Goal: Task Accomplishment & Management: Use online tool/utility

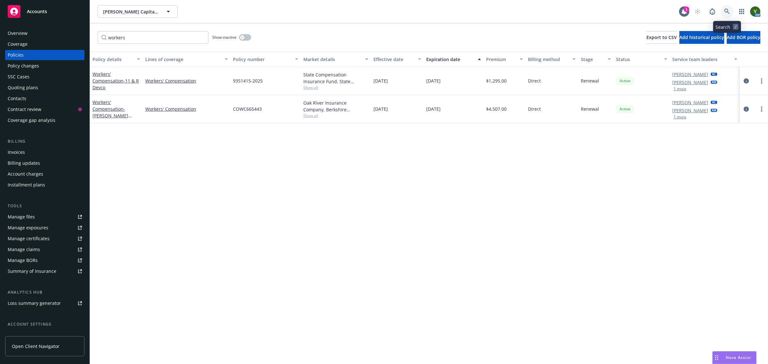
click at [726, 7] on link at bounding box center [727, 11] width 13 height 13
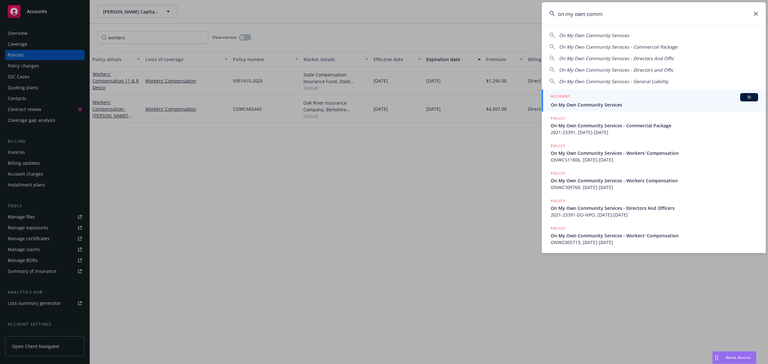
type input "on my own comm"
click at [595, 101] on span "On My Own Community Services" at bounding box center [654, 104] width 207 height 7
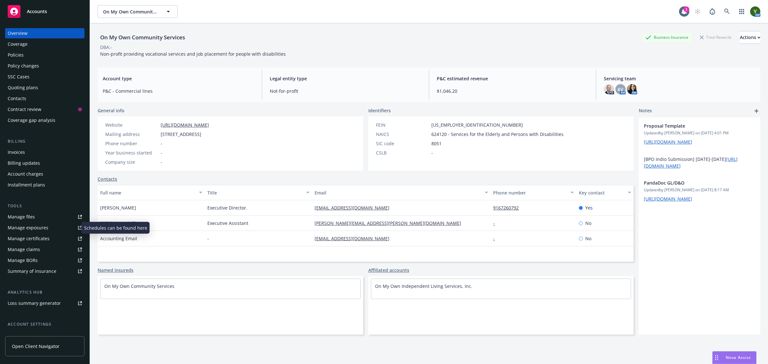
click at [35, 231] on div "Manage exposures" at bounding box center [28, 228] width 41 height 10
click at [392, 284] on link "On My Own Independent Living Services, Inc." at bounding box center [423, 286] width 97 height 6
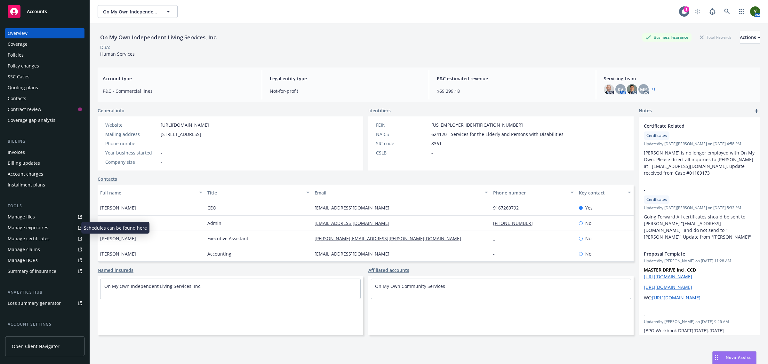
click at [28, 229] on div "Manage exposures" at bounding box center [28, 228] width 41 height 10
click at [387, 288] on link "On My Own Community Services" at bounding box center [410, 286] width 70 height 6
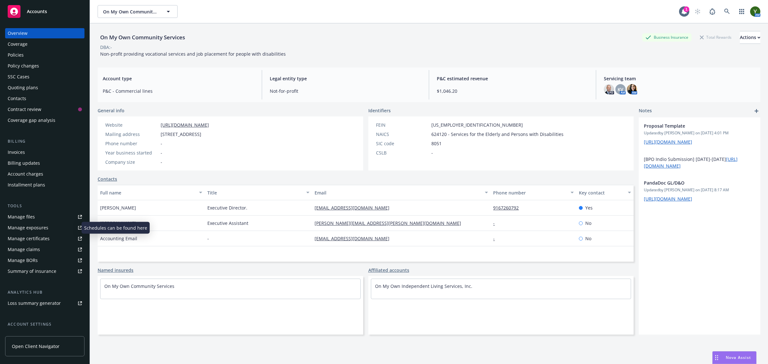
click at [38, 231] on div "Manage exposures" at bounding box center [28, 228] width 41 height 10
click at [721, 9] on link at bounding box center [727, 11] width 13 height 13
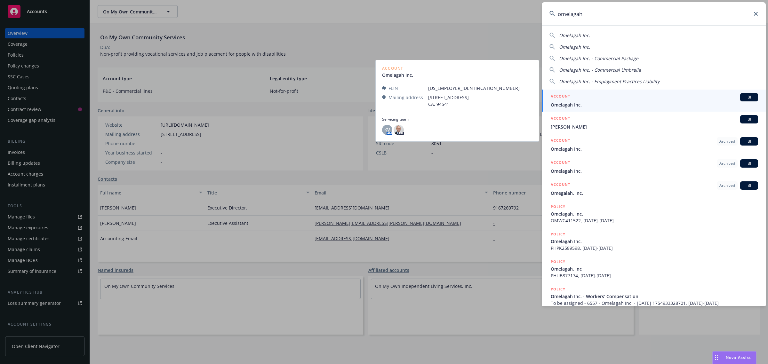
type input "omelagah"
click at [565, 97] on h5 "ACCOUNT" at bounding box center [561, 97] width 20 height 8
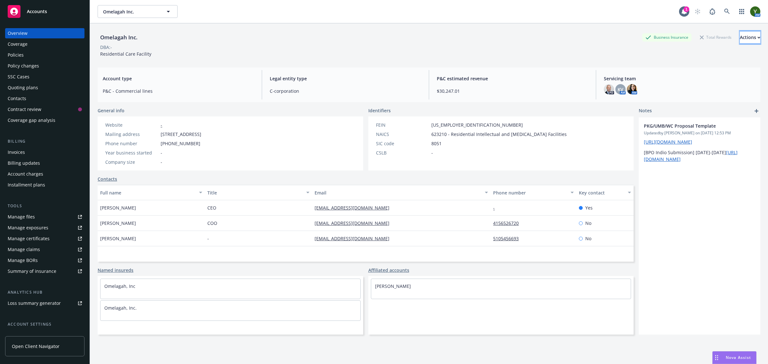
click at [740, 40] on div "Actions" at bounding box center [750, 37] width 20 height 12
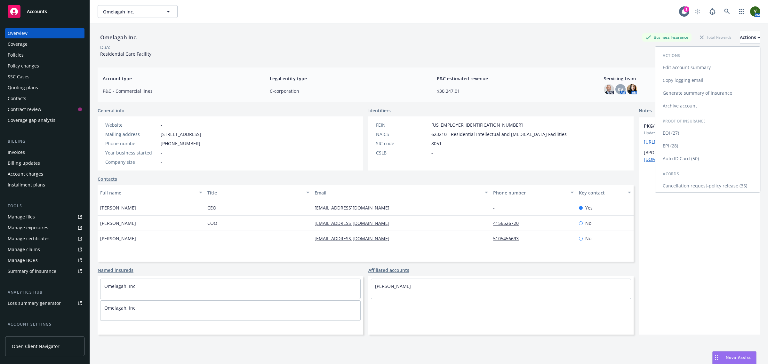
click at [682, 93] on link "Generate summary of insurance" at bounding box center [707, 93] width 105 height 13
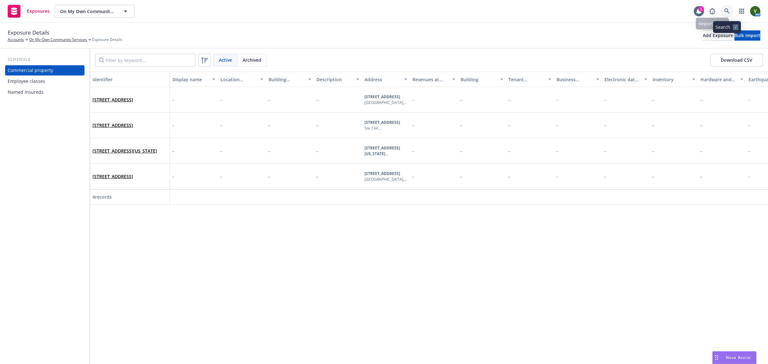
click at [724, 9] on icon at bounding box center [727, 11] width 6 height 6
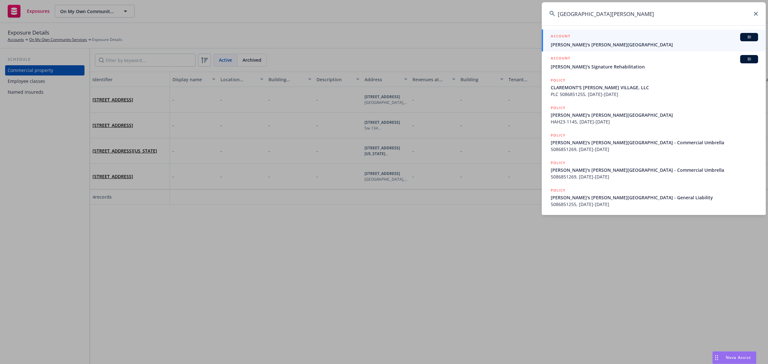
type input "claremonts ramsey village"
click at [563, 37] on h5 "ACCOUNT" at bounding box center [561, 37] width 20 height 8
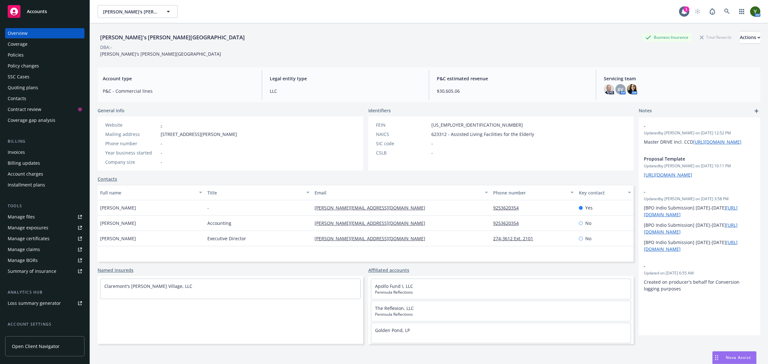
click at [45, 58] on div "Policies" at bounding box center [45, 55] width 74 height 10
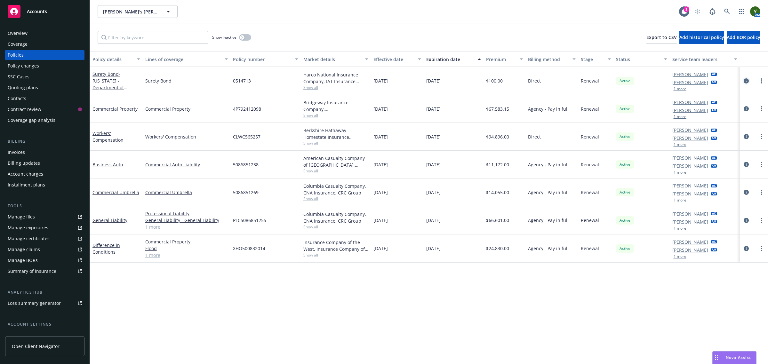
click at [746, 81] on icon "circleInformation" at bounding box center [746, 80] width 5 height 5
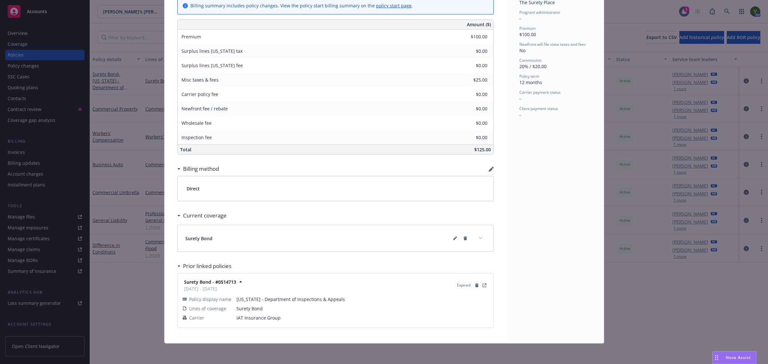
scroll to position [243, 0]
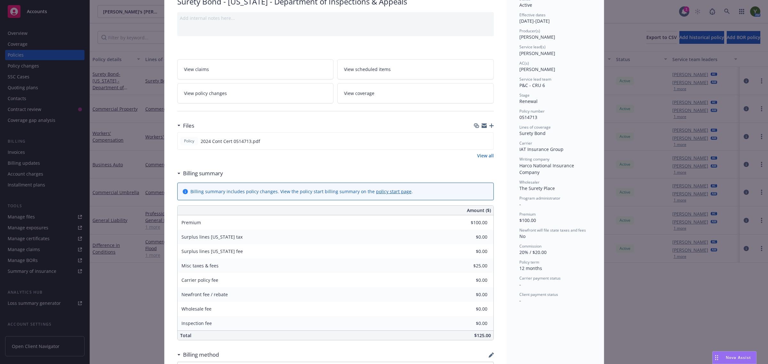
click at [645, 277] on div "Policy Surety Bond - Iowa - Department of Inspections & Appeals Add internal no…" at bounding box center [384, 182] width 768 height 364
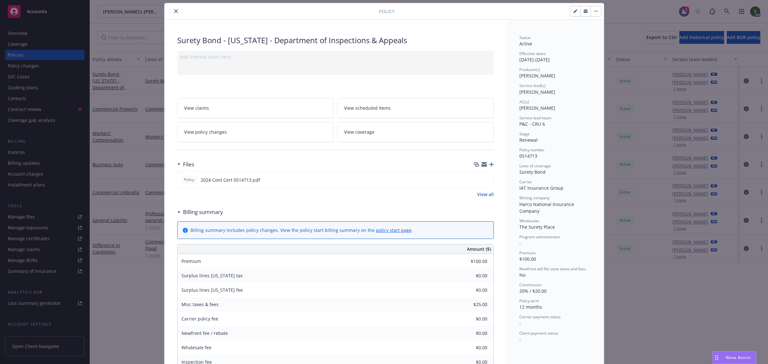
scroll to position [0, 0]
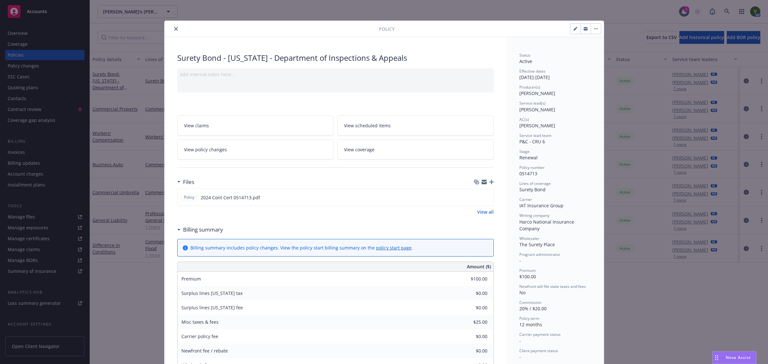
click at [172, 27] on button "close" at bounding box center [176, 29] width 8 height 8
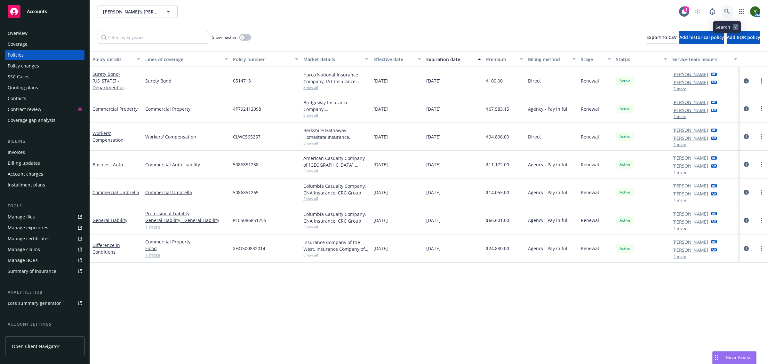
click at [722, 13] on link at bounding box center [727, 11] width 13 height 13
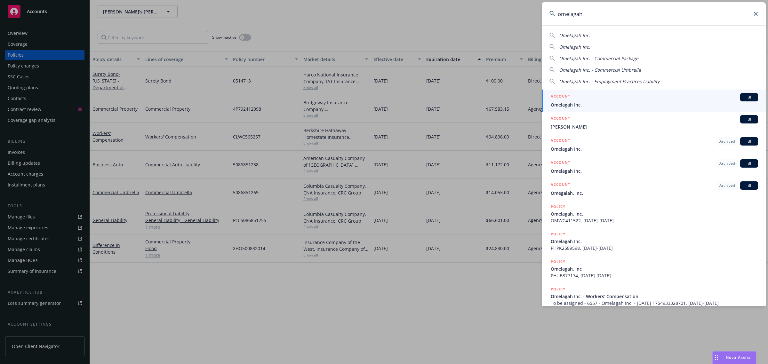
type input "omelagah"
click at [574, 96] on div "ACCOUNT BI" at bounding box center [654, 97] width 207 height 8
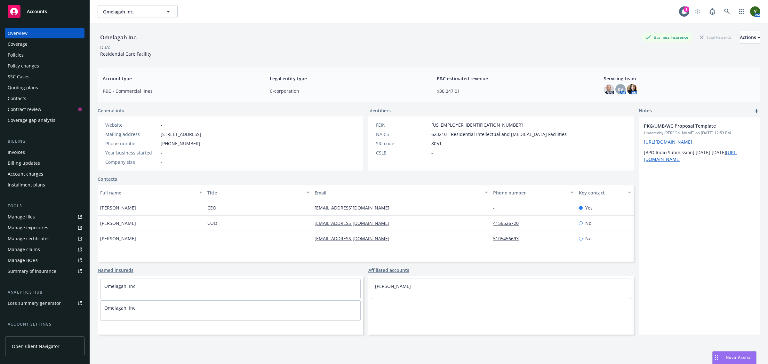
click at [30, 51] on div "Policies" at bounding box center [45, 55] width 74 height 10
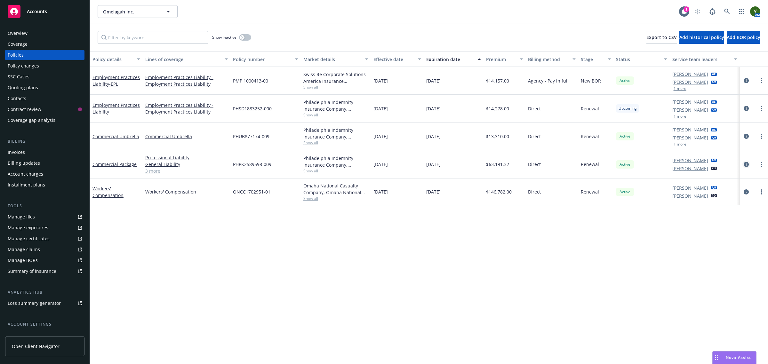
click at [746, 165] on icon "circleInformation" at bounding box center [746, 164] width 5 height 5
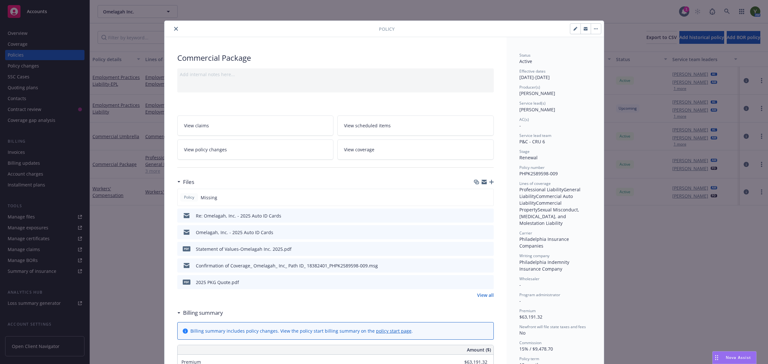
click at [485, 182] on div at bounding box center [484, 182] width 20 height 5
click at [488, 180] on div "Files" at bounding box center [335, 181] width 316 height 13
click at [489, 184] on icon "button" at bounding box center [491, 182] width 4 height 4
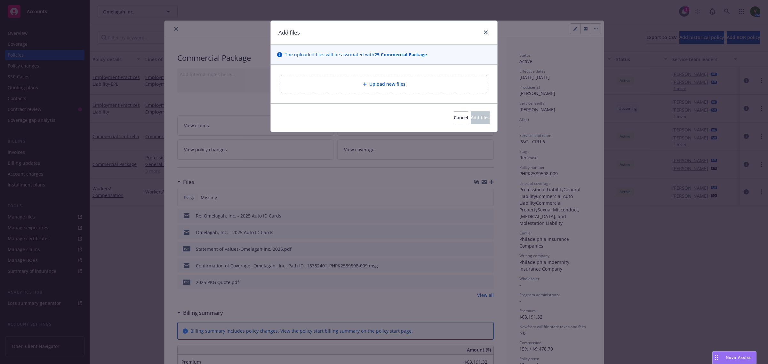
click at [376, 87] on span "Upload new files" at bounding box center [387, 84] width 36 height 7
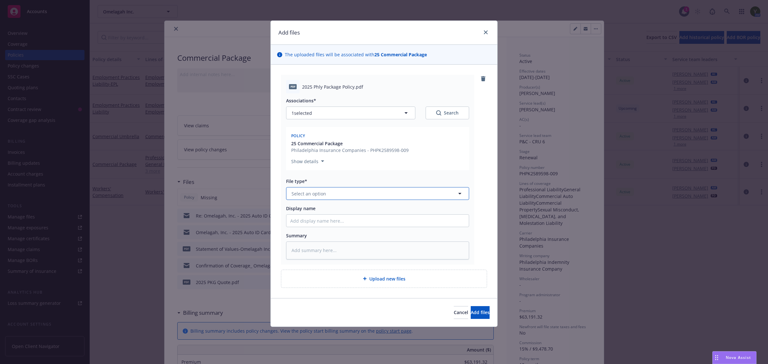
click at [362, 191] on button "Select an option" at bounding box center [377, 193] width 183 height 13
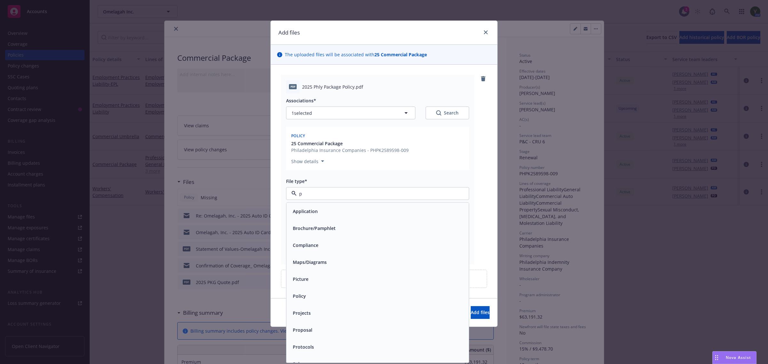
type input "po"
click at [340, 210] on div "Policy" at bounding box center [377, 211] width 175 height 9
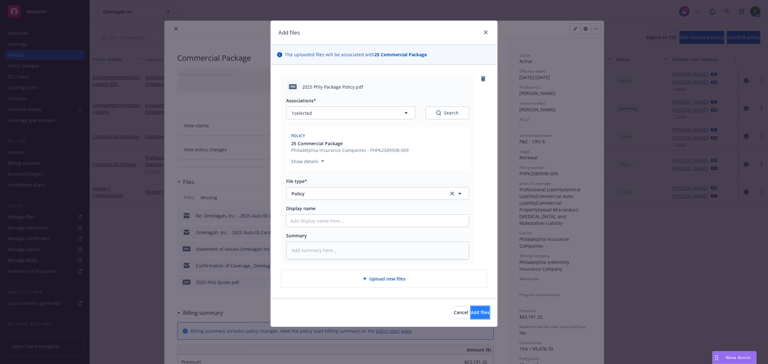
click at [471, 311] on span "Add files" at bounding box center [480, 312] width 19 height 6
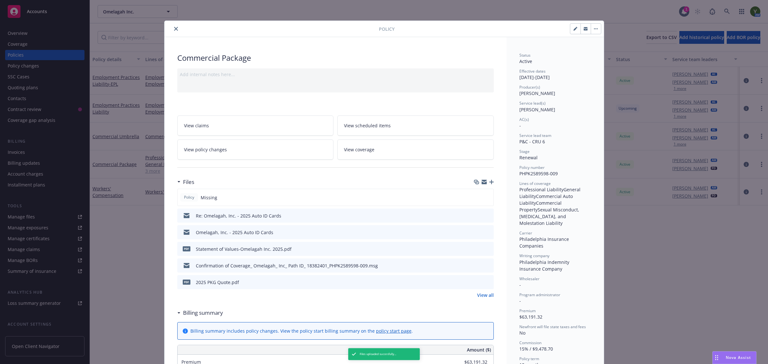
click at [485, 30] on div at bounding box center [498, 28] width 207 height 11
click at [174, 28] on icon "close" at bounding box center [176, 29] width 4 height 4
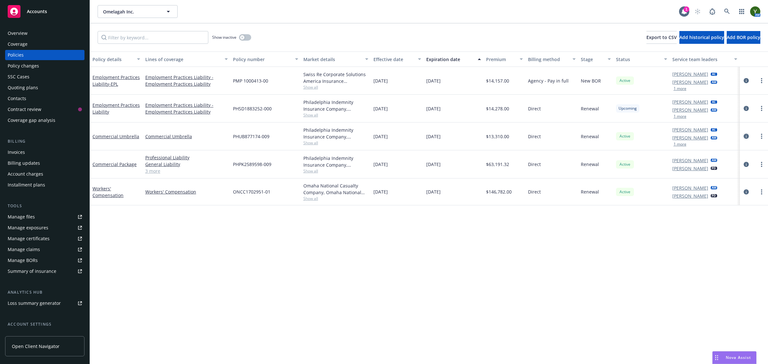
click at [748, 134] on icon "circleInformation" at bounding box center [746, 136] width 5 height 5
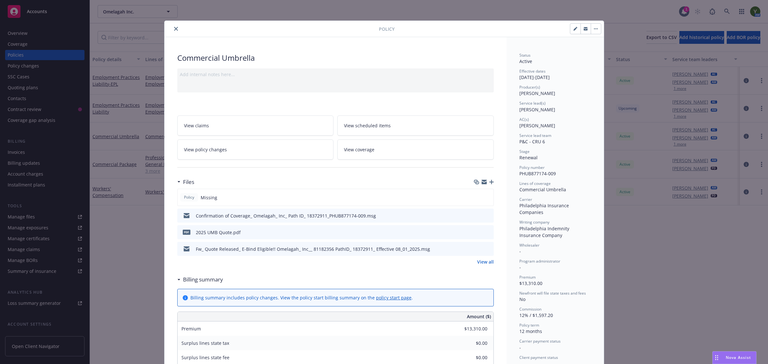
click at [490, 179] on div "Files" at bounding box center [335, 181] width 316 height 13
click at [485, 182] on div at bounding box center [484, 182] width 20 height 5
click at [490, 181] on icon "button" at bounding box center [491, 182] width 4 height 4
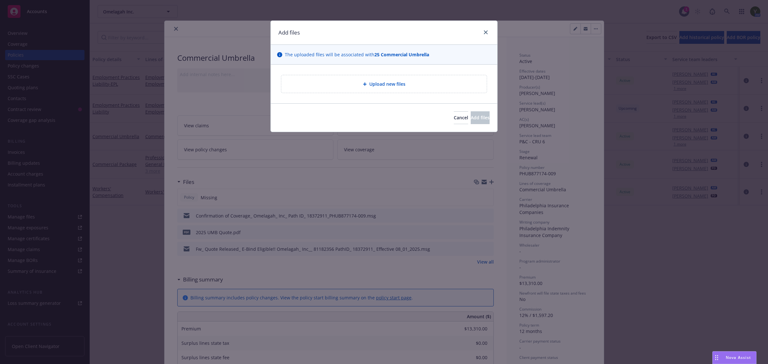
click at [388, 88] on div "Upload new files" at bounding box center [383, 83] width 195 height 7
type textarea "x"
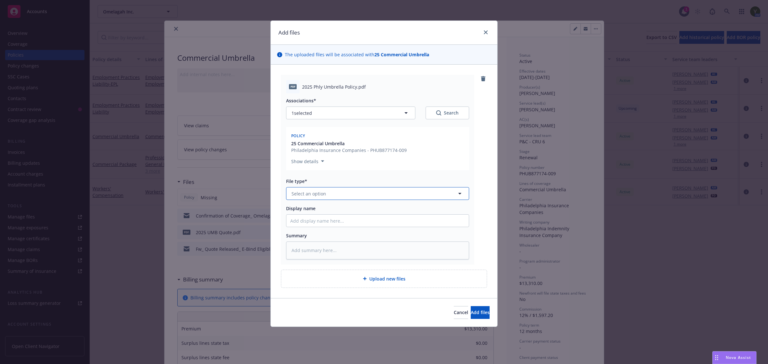
click at [389, 191] on button "Select an option" at bounding box center [377, 193] width 183 height 13
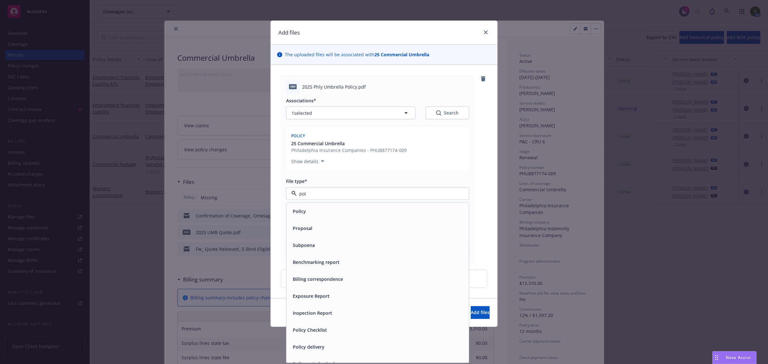
type input "poli"
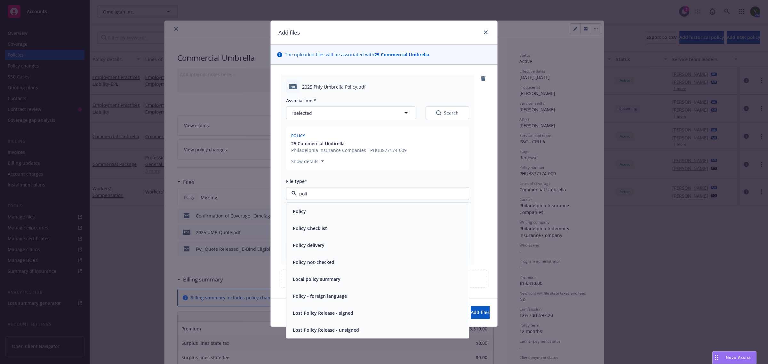
click at [349, 216] on div "Policy" at bounding box center [377, 211] width 182 height 17
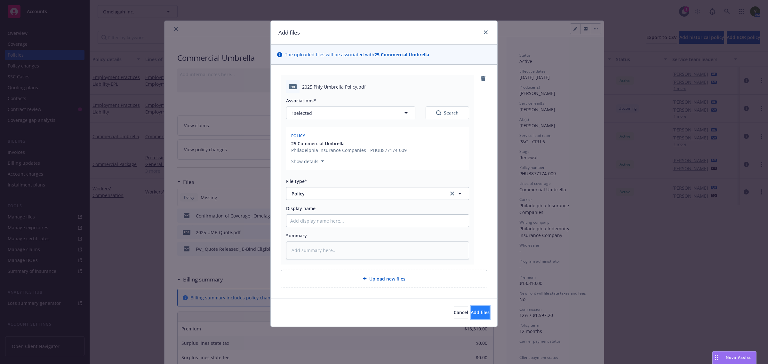
click at [471, 314] on button "Add files" at bounding box center [480, 312] width 19 height 13
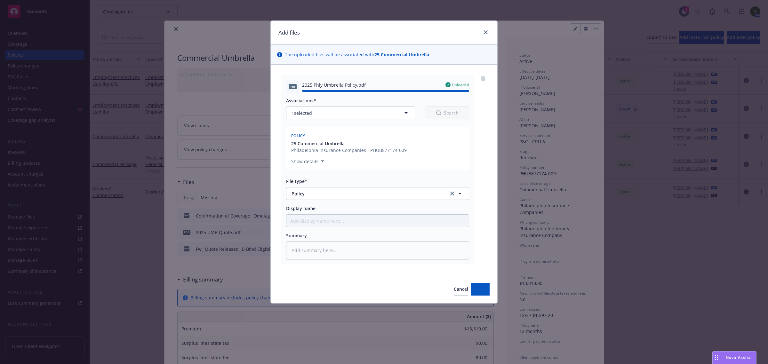
type textarea "x"
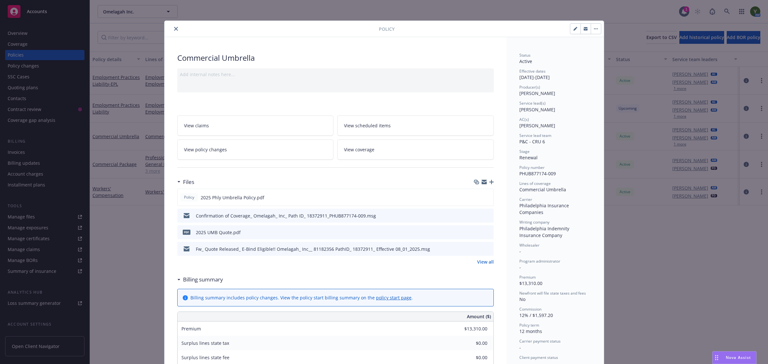
click at [174, 27] on icon "close" at bounding box center [176, 29] width 4 height 4
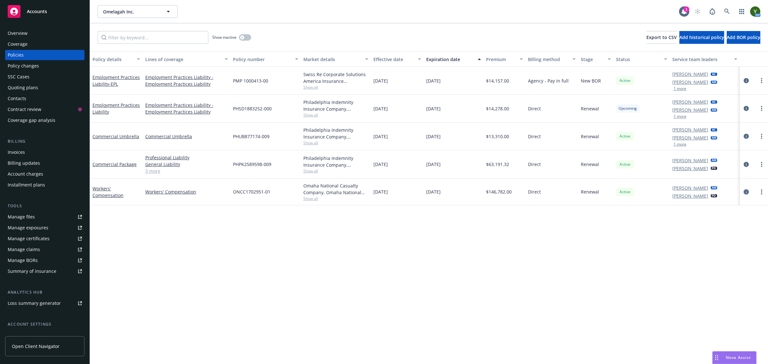
click at [744, 191] on icon "circleInformation" at bounding box center [746, 191] width 5 height 5
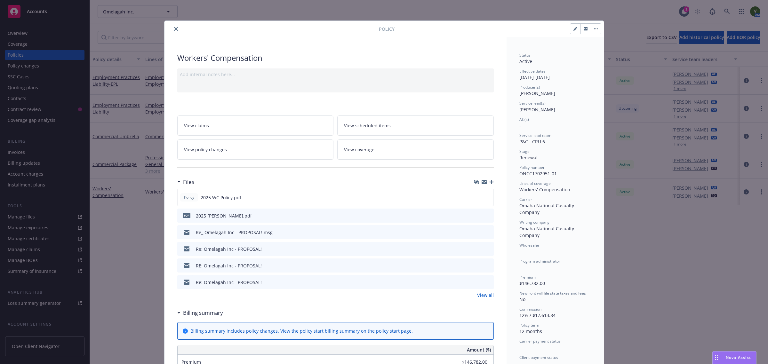
click at [87, 269] on div "Policy Workers' Compensation Add internal notes here... View claims View schedu…" at bounding box center [384, 182] width 768 height 364
click at [115, 220] on div "Policy Workers' Compensation Add internal notes here... View claims View schedu…" at bounding box center [384, 182] width 768 height 364
click at [173, 26] on button "close" at bounding box center [176, 29] width 8 height 8
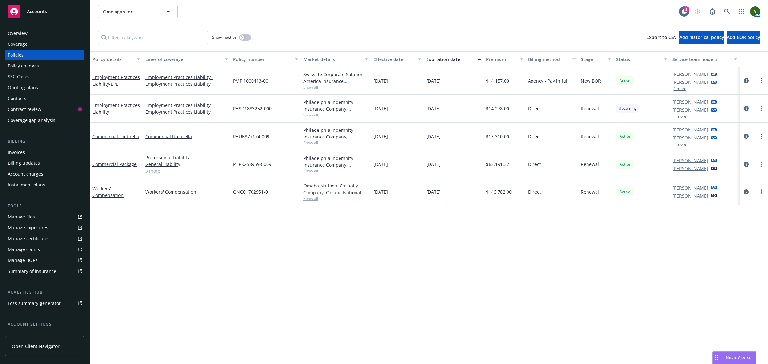
click at [747, 110] on icon "circleInformation" at bounding box center [746, 108] width 5 height 5
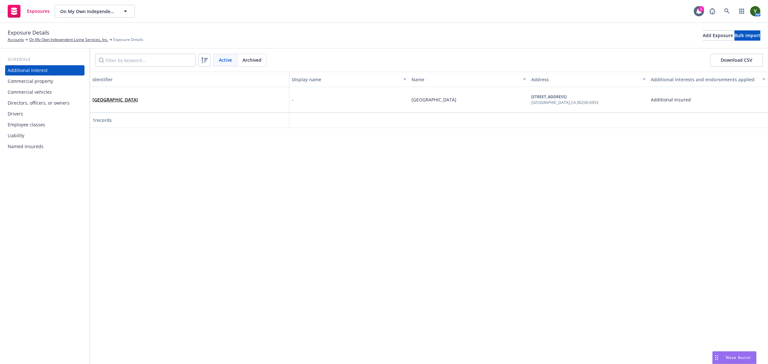
click at [52, 111] on div "Drivers" at bounding box center [45, 114] width 74 height 10
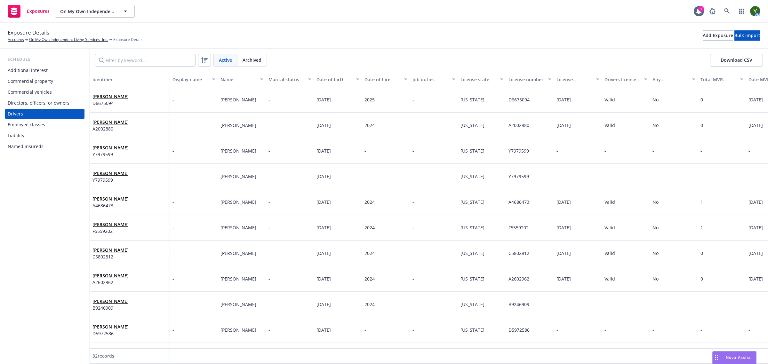
drag, startPoint x: 252, startPoint y: 62, endPoint x: 248, endPoint y: 62, distance: 3.5
click at [252, 62] on span "Archived" at bounding box center [252, 60] width 19 height 7
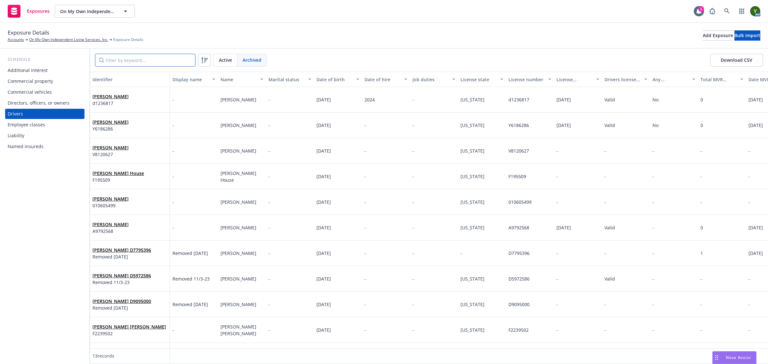
click at [150, 62] on input "Filter by keyword..." at bounding box center [145, 60] width 100 height 13
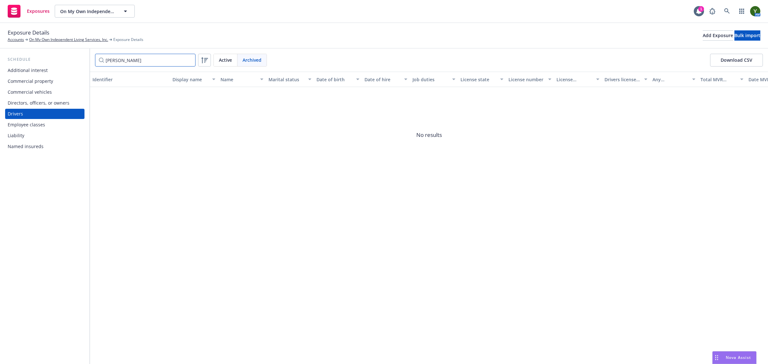
type input "ashlei"
click at [231, 54] on div "Active" at bounding box center [226, 60] width 24 height 12
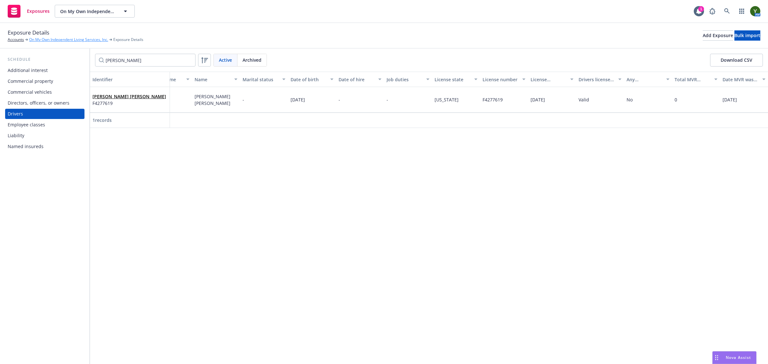
click at [71, 39] on link "On My Own Independent Living Services, Inc." at bounding box center [68, 40] width 79 height 6
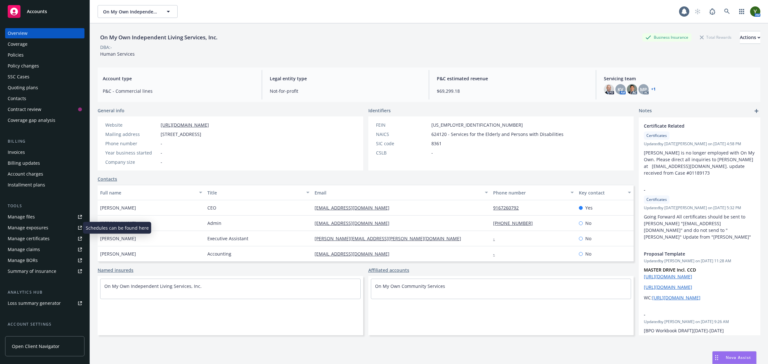
click at [39, 214] on link "Manage files" at bounding box center [44, 217] width 79 height 10
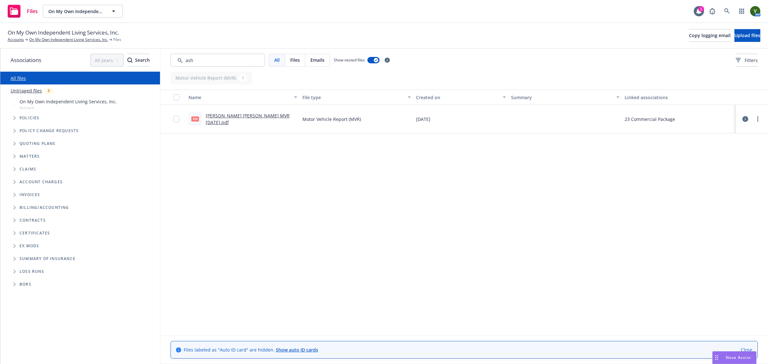
type input "ash"
click at [260, 117] on link "Ashleigh Cheyenne Aldrich MVR 1-23-24.pdf" at bounding box center [248, 119] width 84 height 13
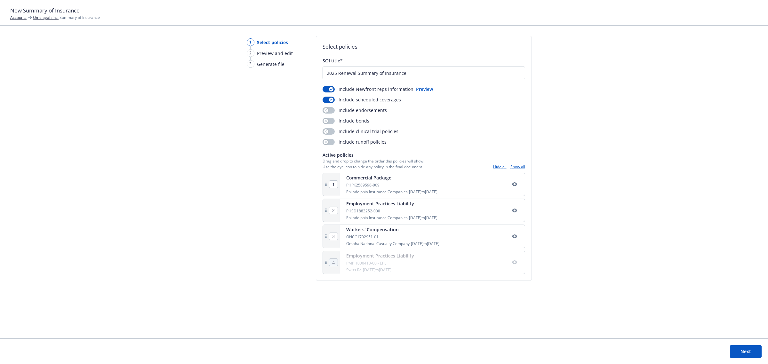
click at [402, 263] on div "PMP 1000413-00 - EPL" at bounding box center [380, 262] width 68 height 5
click at [519, 165] on button "Show all" at bounding box center [517, 166] width 15 height 5
click at [503, 164] on div "Active policies Drag and drop to change the order this policies will show. Use …" at bounding box center [424, 161] width 203 height 18
click at [328, 108] on button "button" at bounding box center [329, 110] width 12 height 6
click at [330, 122] on button "button" at bounding box center [329, 121] width 12 height 6
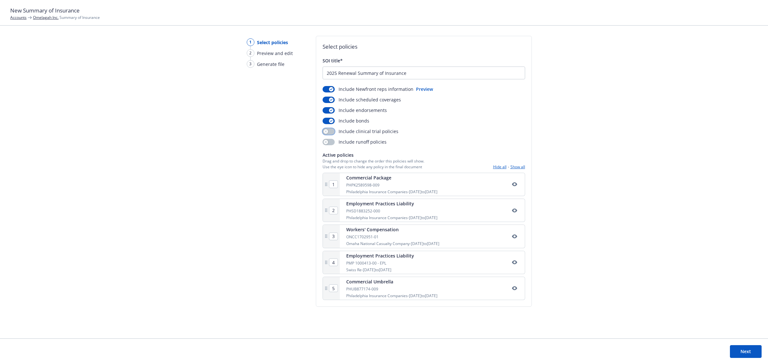
click at [327, 130] on button "button" at bounding box center [329, 131] width 12 height 6
click at [332, 144] on button "button" at bounding box center [329, 142] width 12 height 6
click at [742, 349] on button "Next" at bounding box center [746, 351] width 32 height 13
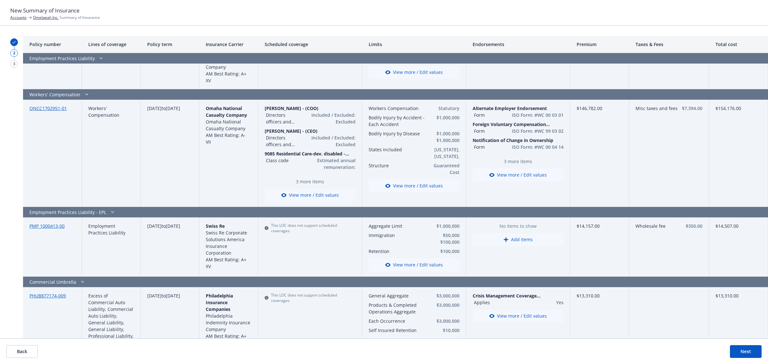
scroll to position [665, 0]
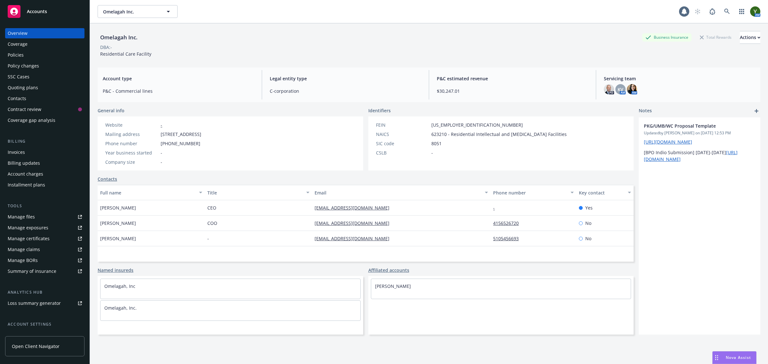
click at [719, 356] on div "Drag to move" at bounding box center [717, 358] width 8 height 12
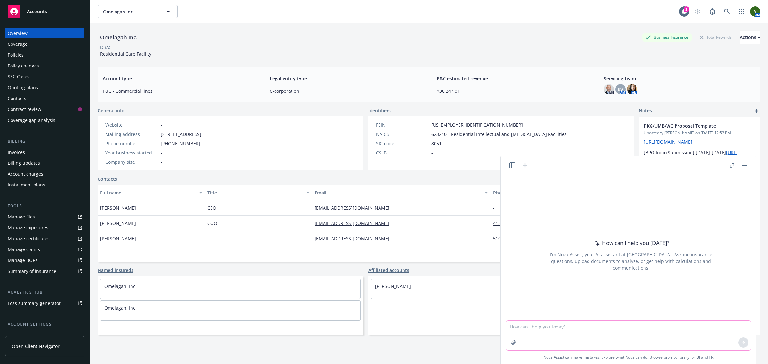
click at [653, 334] on textarea at bounding box center [628, 335] width 245 height 29
type textarea "what is a runoff policy?"
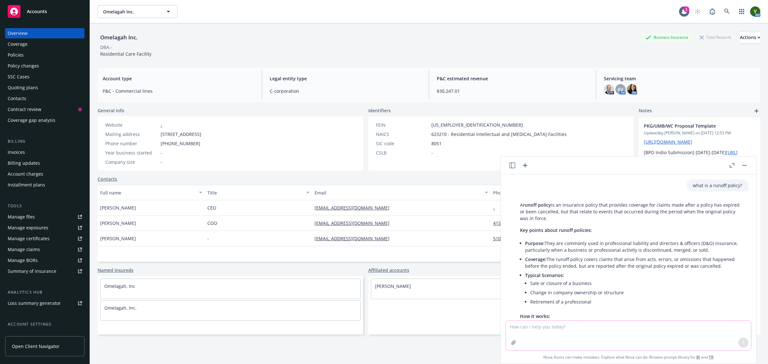
scroll to position [66, 0]
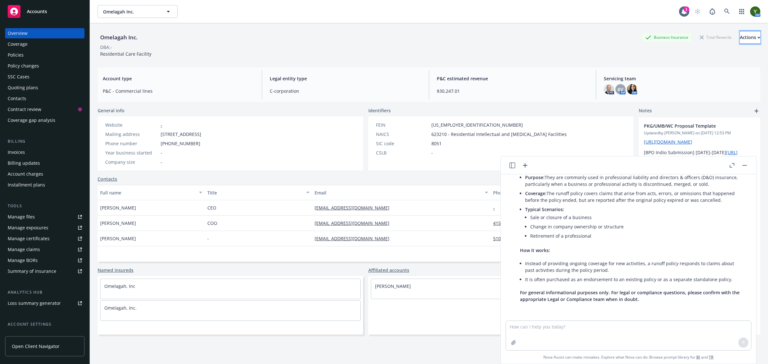
click at [740, 42] on div "Actions" at bounding box center [750, 37] width 20 height 12
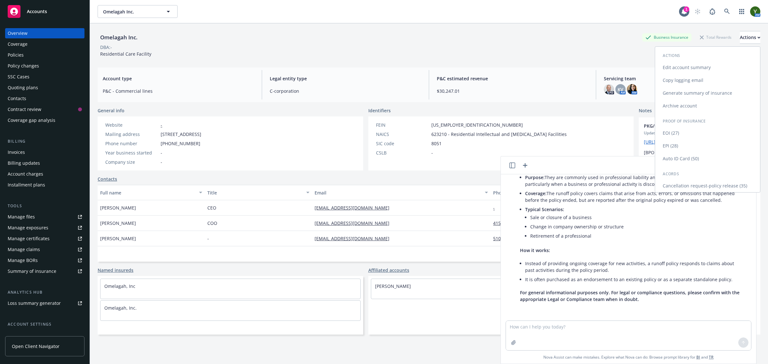
click at [694, 95] on link "Generate summary of insurance" at bounding box center [707, 93] width 105 height 13
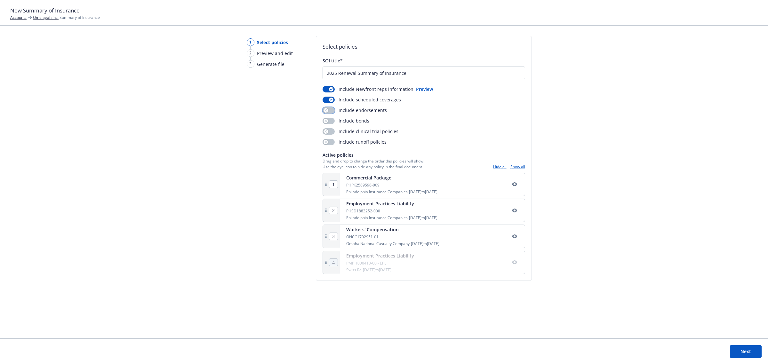
click at [330, 111] on button "button" at bounding box center [329, 110] width 12 height 6
click at [327, 124] on button "button" at bounding box center [329, 121] width 12 height 6
click at [327, 130] on button "button" at bounding box center [329, 131] width 12 height 6
click at [328, 138] on div "Include Newfront reps information Preview Include scheduled coverages Include e…" at bounding box center [424, 116] width 203 height 60
click at [328, 139] on div "Include runoff policies" at bounding box center [355, 142] width 64 height 7
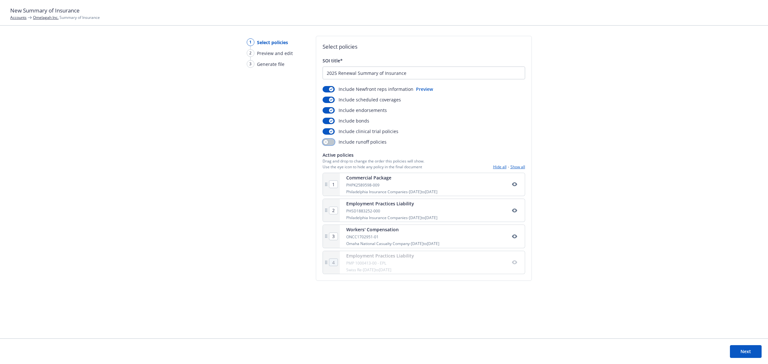
click at [328, 139] on button "button" at bounding box center [329, 142] width 12 height 6
click at [517, 163] on div "Active policies Drag and drop to change the order this policies will show. Use …" at bounding box center [424, 161] width 203 height 18
click at [517, 167] on button "Show all" at bounding box center [517, 166] width 15 height 5
click at [742, 349] on button "Next" at bounding box center [746, 351] width 32 height 13
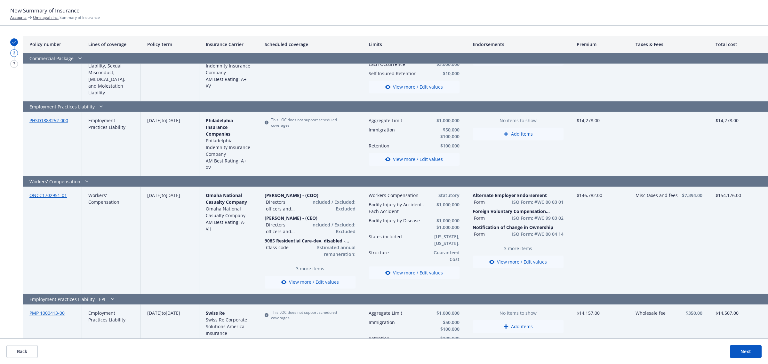
scroll to position [571, 0]
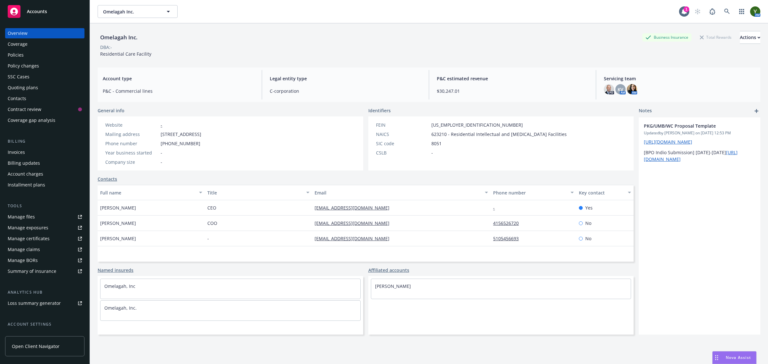
click at [19, 57] on div "Policies" at bounding box center [16, 55] width 16 height 10
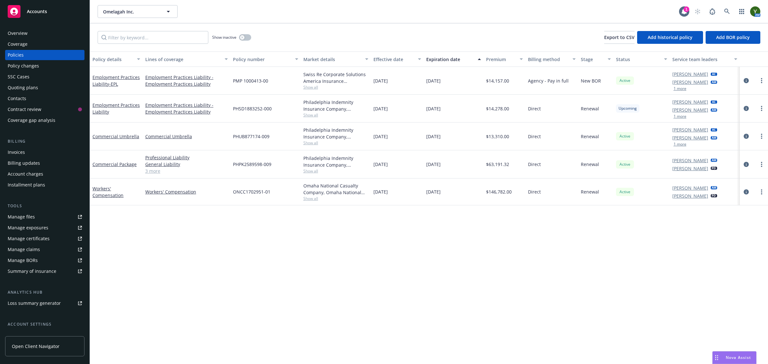
click at [34, 31] on div "Overview" at bounding box center [45, 33] width 74 height 10
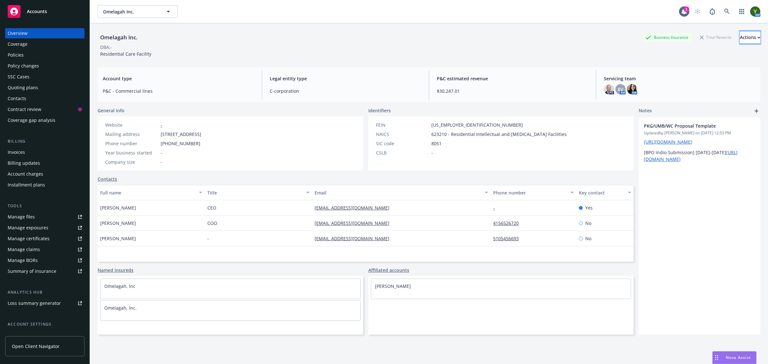
click at [740, 36] on div "Actions" at bounding box center [750, 37] width 20 height 12
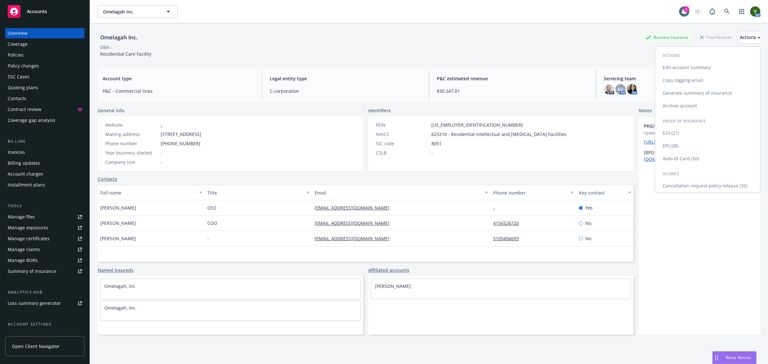
click at [709, 91] on link "Generate summary of insurance" at bounding box center [707, 93] width 105 height 13
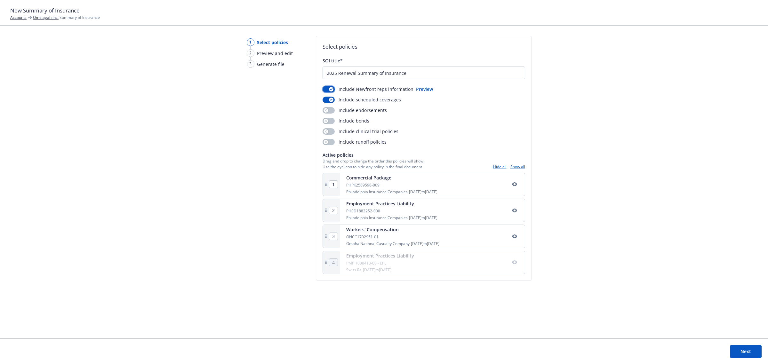
click at [327, 88] on button "button" at bounding box center [329, 89] width 12 height 6
click at [326, 98] on button "button" at bounding box center [329, 100] width 12 height 6
click at [331, 112] on button "button" at bounding box center [329, 110] width 12 height 6
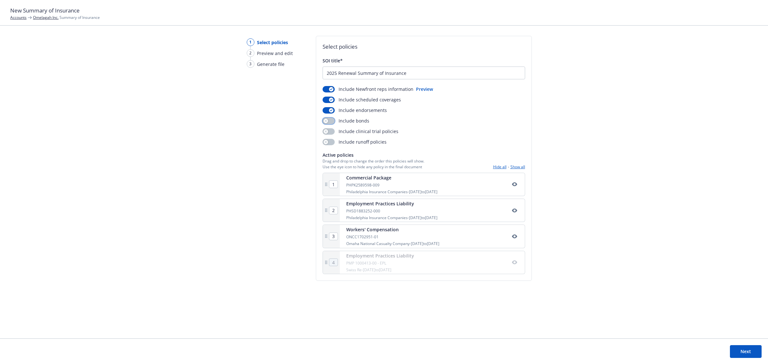
click at [331, 119] on button "button" at bounding box center [329, 121] width 12 height 6
click at [513, 166] on button "Show all" at bounding box center [517, 166] width 15 height 5
click at [331, 132] on button "button" at bounding box center [329, 131] width 12 height 6
click at [327, 143] on button "button" at bounding box center [329, 142] width 12 height 6
click at [268, 53] on span "Preview and edit" at bounding box center [275, 53] width 36 height 7
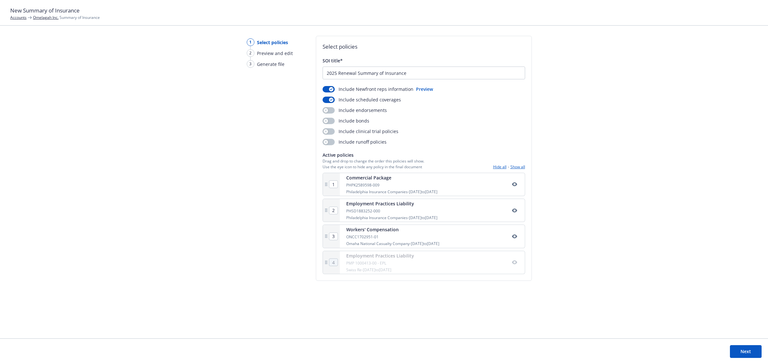
click at [329, 124] on div "Include Newfront reps information Preview Include scheduled coverages Include e…" at bounding box center [424, 116] width 203 height 60
click at [329, 111] on button "button" at bounding box center [329, 110] width 12 height 6
click at [325, 141] on icon "button" at bounding box center [325, 142] width 3 height 3
click at [327, 128] on button "button" at bounding box center [329, 131] width 12 height 6
click at [329, 121] on button "button" at bounding box center [329, 121] width 12 height 6
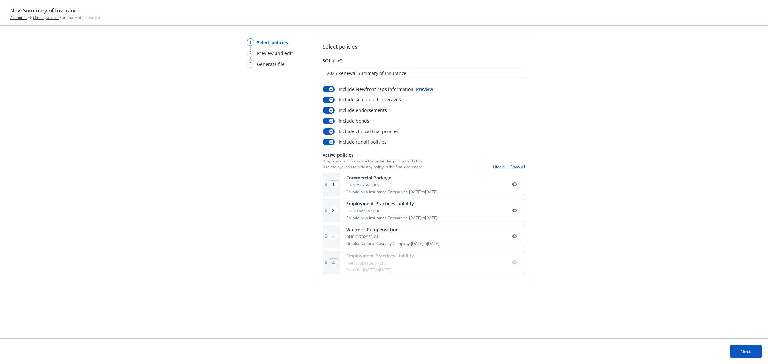
click at [515, 166] on button "Show all" at bounding box center [517, 166] width 15 height 5
click at [743, 349] on button "Next" at bounding box center [746, 351] width 32 height 13
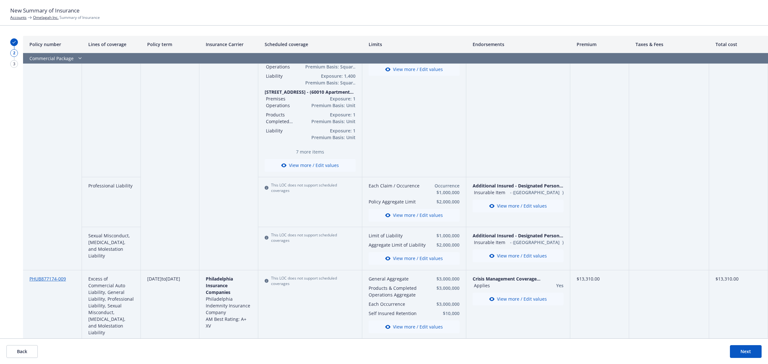
scroll to position [373, 0]
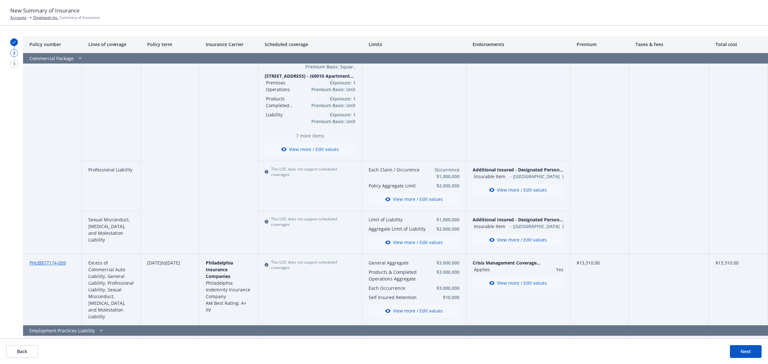
click at [302, 174] on div "This LOC does not support scheduled coverages" at bounding box center [310, 171] width 91 height 11
drag, startPoint x: 302, startPoint y: 167, endPoint x: 307, endPoint y: 173, distance: 7.5
click at [307, 173] on div "This LOC does not support scheduled coverages" at bounding box center [310, 171] width 91 height 11
click at [295, 188] on div "This LOC does not support scheduled coverages" at bounding box center [310, 186] width 104 height 50
click at [305, 229] on div "This LOC does not support scheduled coverages" at bounding box center [310, 232] width 104 height 43
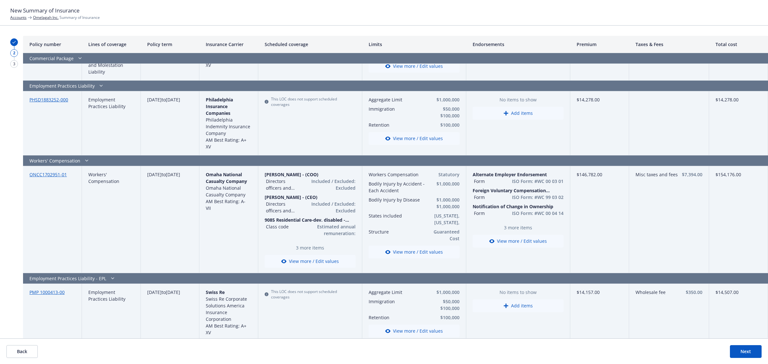
scroll to position [624, 0]
